Goal: Task Accomplishment & Management: Manage account settings

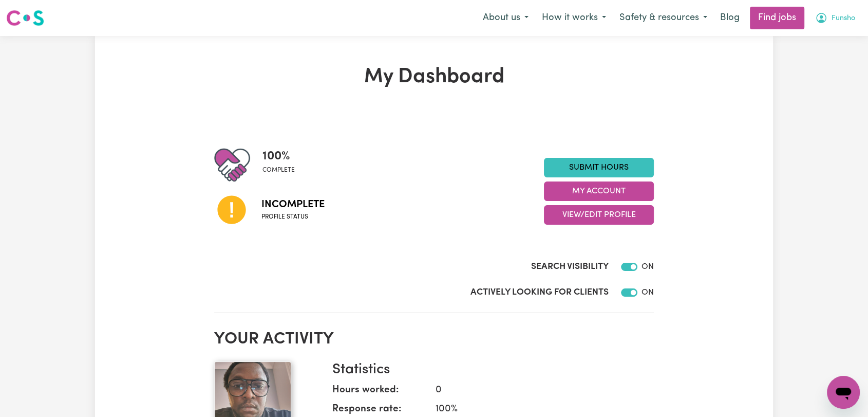
click at [842, 22] on span "Funsho" at bounding box center [844, 18] width 24 height 11
click at [829, 75] on link "Logout" at bounding box center [821, 79] width 81 height 20
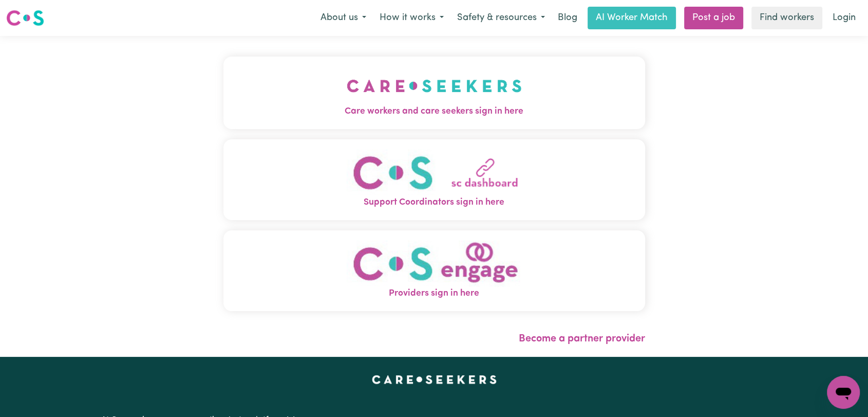
click at [440, 108] on span "Care workers and care seekers sign in here" at bounding box center [435, 111] width 422 height 13
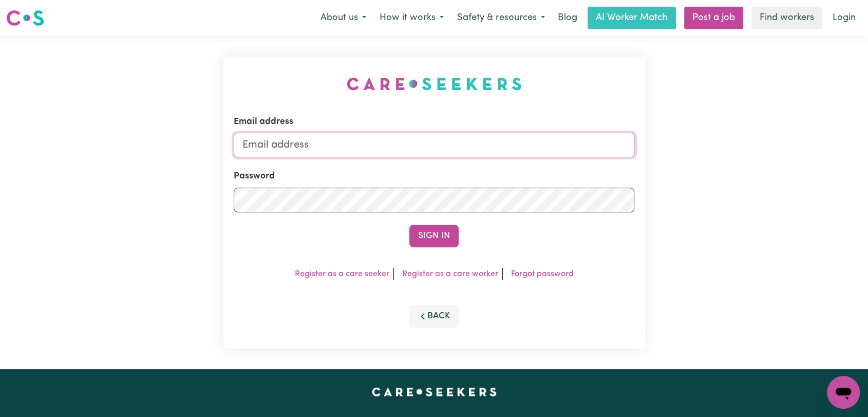
type input "[EMAIL_ADDRESS][DOMAIN_NAME]"
click at [434, 236] on button "Sign In" at bounding box center [434, 236] width 49 height 23
